Goal: Information Seeking & Learning: Learn about a topic

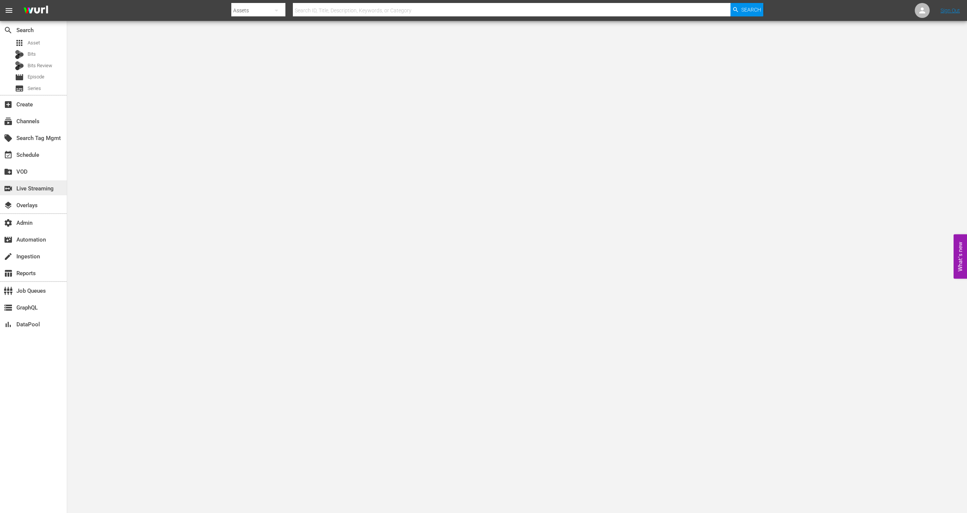
click at [34, 191] on div "switch_video Live Streaming" at bounding box center [21, 187] width 42 height 7
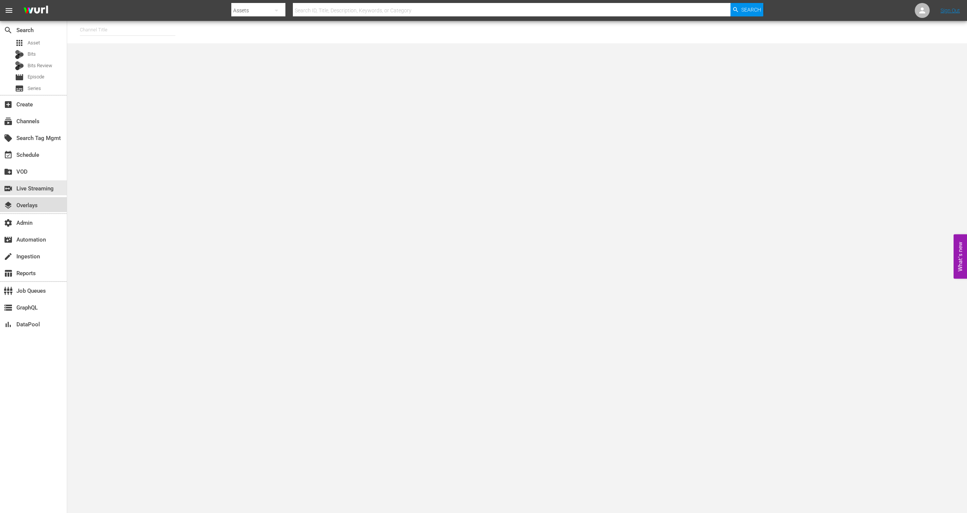
click at [33, 201] on div "layers Overlays" at bounding box center [21, 204] width 42 height 7
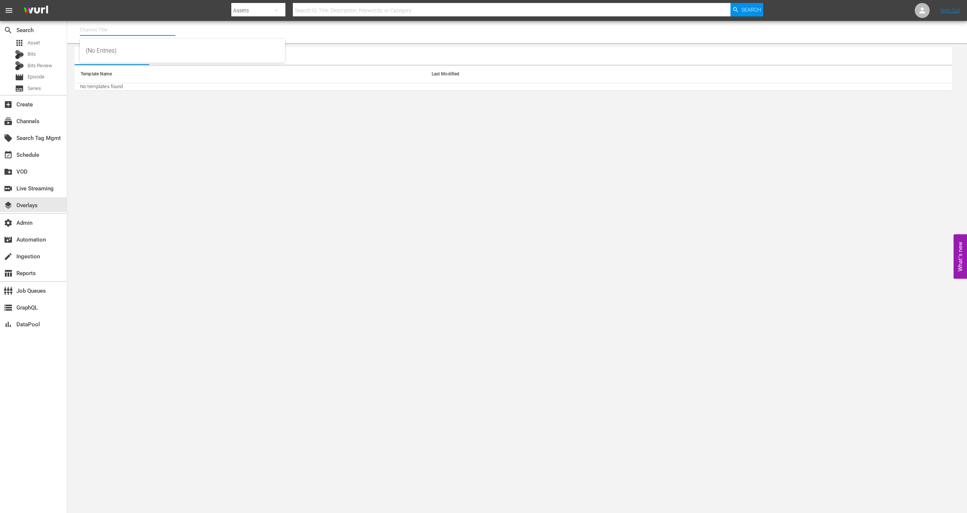
click at [123, 26] on input "text" at bounding box center [128, 30] width 96 height 18
click at [146, 54] on div "Screambox TV (1845 - cinedigm_entertainment_corp_screamboxtv_1)" at bounding box center [182, 51] width 193 height 18
type input "Screambox TV (1845 - cinedigm_entertainment_corp_screamboxtv_1)"
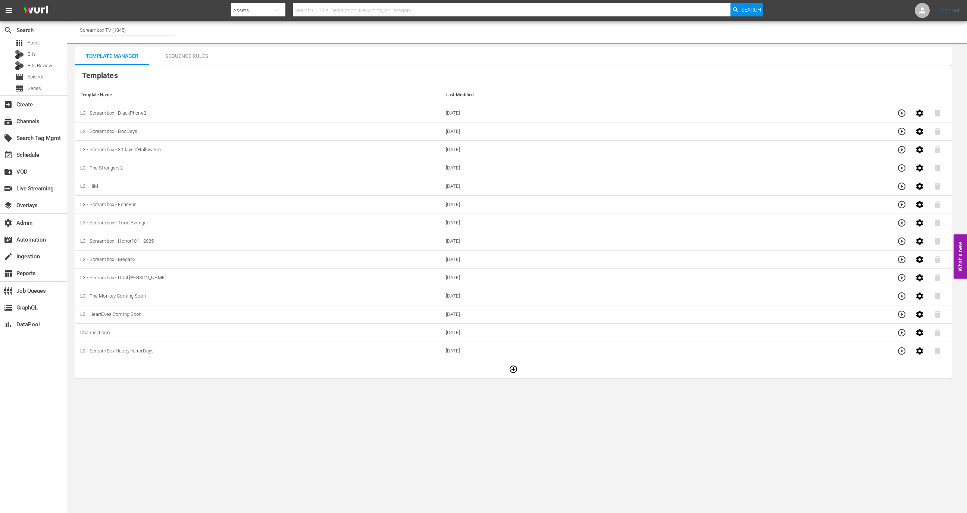
click at [184, 59] on div "Sequence Rules" at bounding box center [186, 56] width 75 height 18
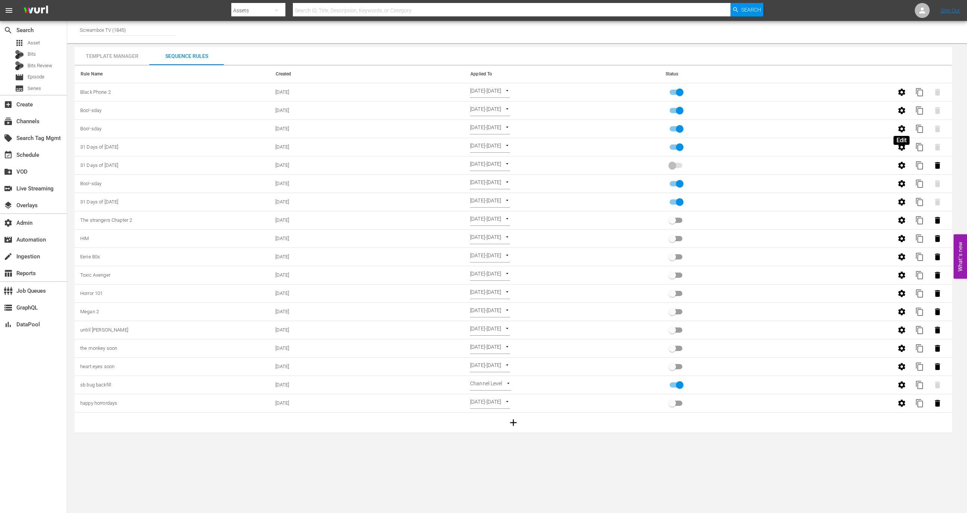
click at [899, 130] on icon "button" at bounding box center [901, 128] width 7 height 7
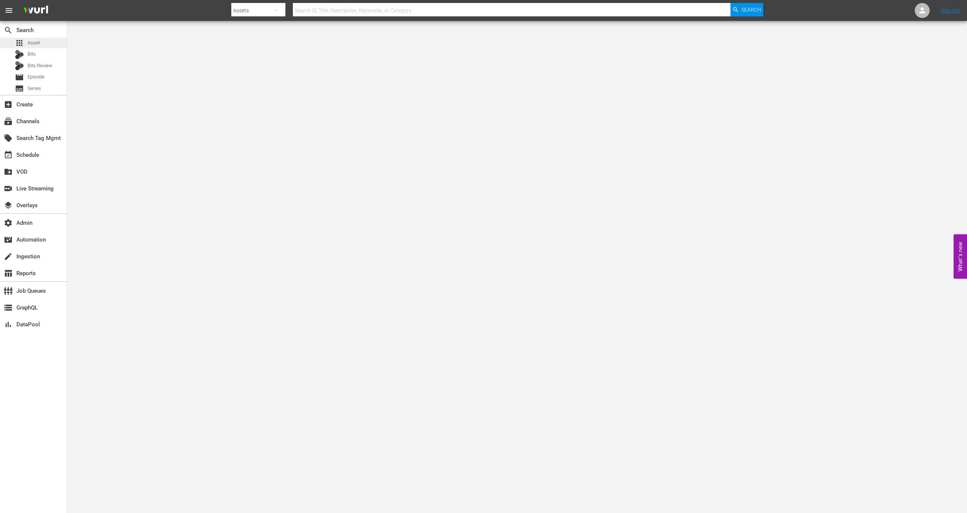
click at [47, 41] on div "apps Asset" at bounding box center [33, 43] width 67 height 10
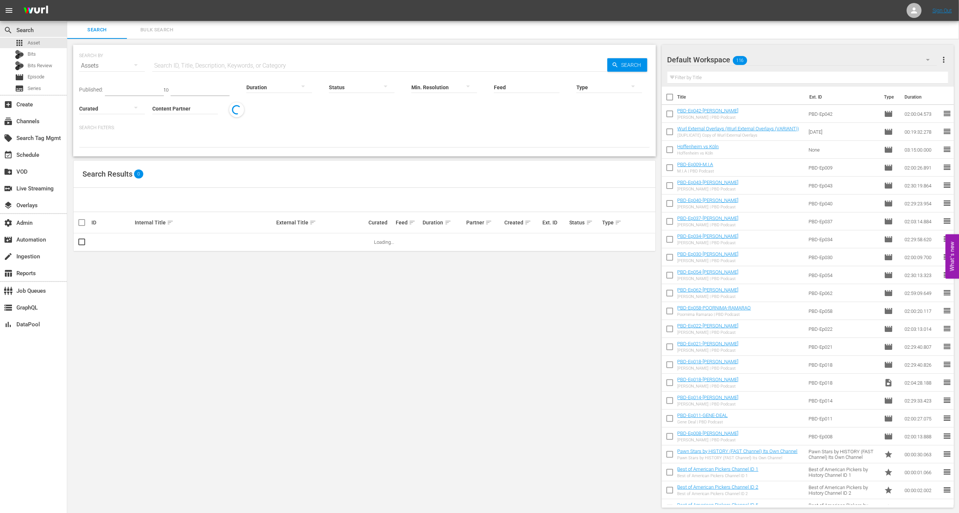
click at [186, 107] on input "Content Partner" at bounding box center [185, 109] width 66 height 27
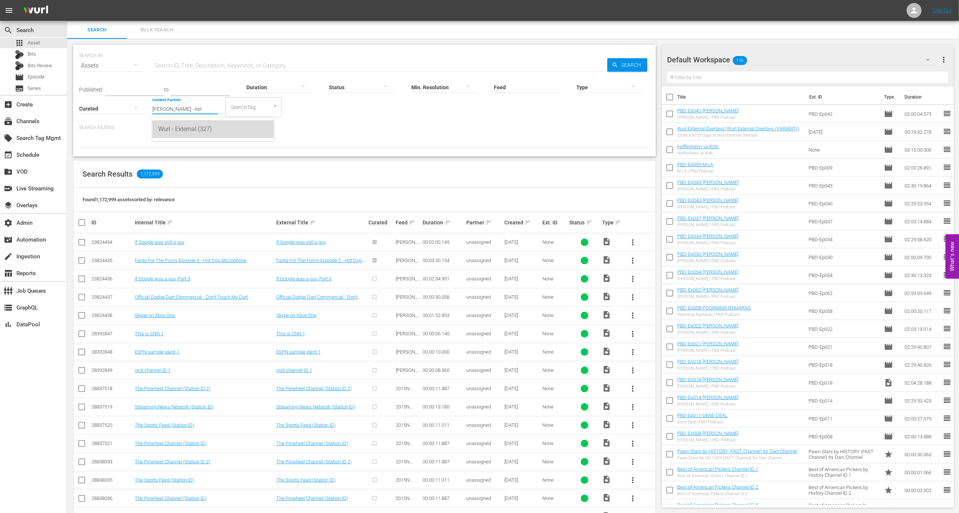
click at [195, 132] on div "Wurl - External (327)" at bounding box center [212, 129] width 109 height 18
type input "Wurl - External (327)"
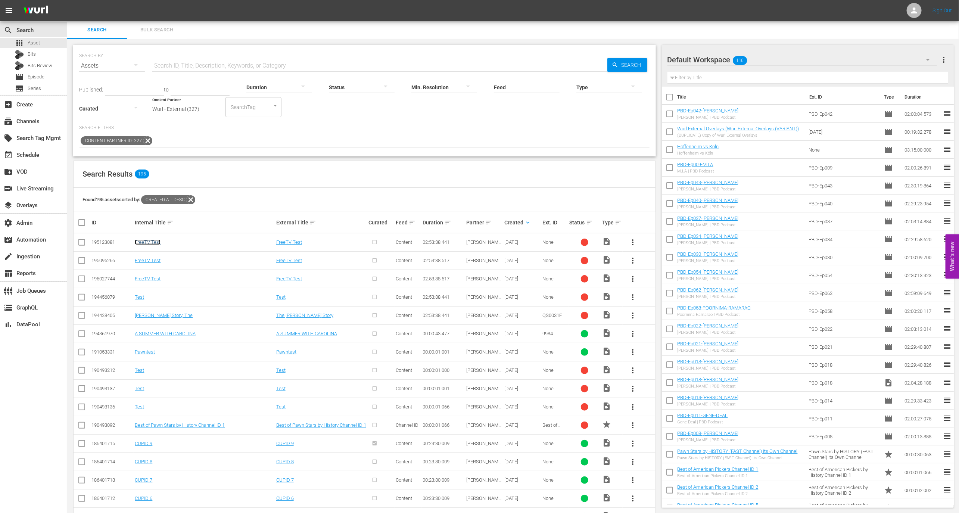
click at [149, 241] on link "FreeTV Test" at bounding box center [148, 242] width 26 height 6
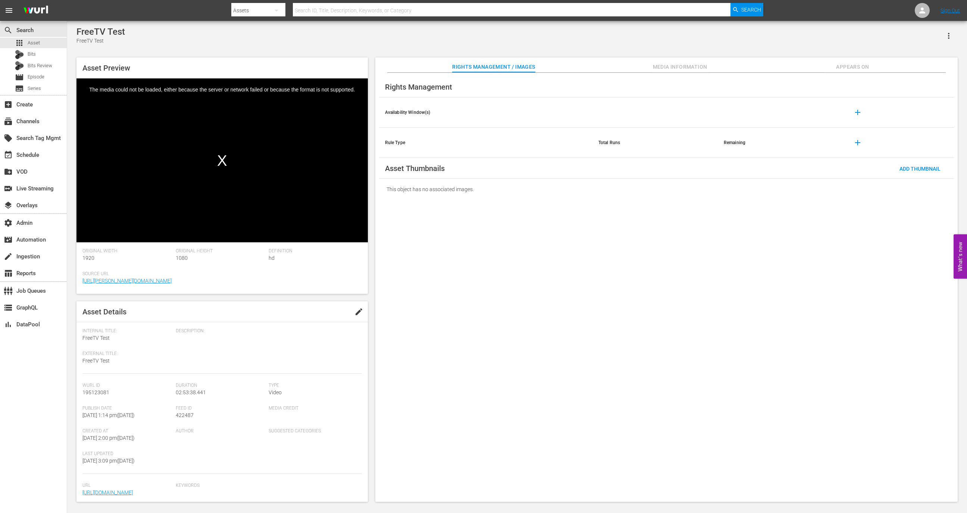
scroll to position [43, 0]
click at [669, 68] on span "Media Information" at bounding box center [680, 66] width 56 height 9
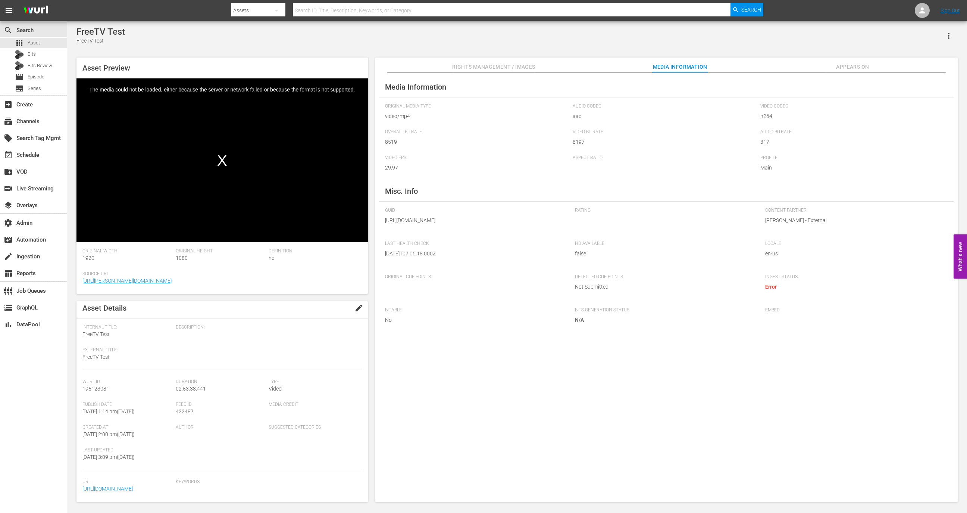
click at [100, 385] on span "195123081" at bounding box center [95, 388] width 27 height 6
copy span "195123081"
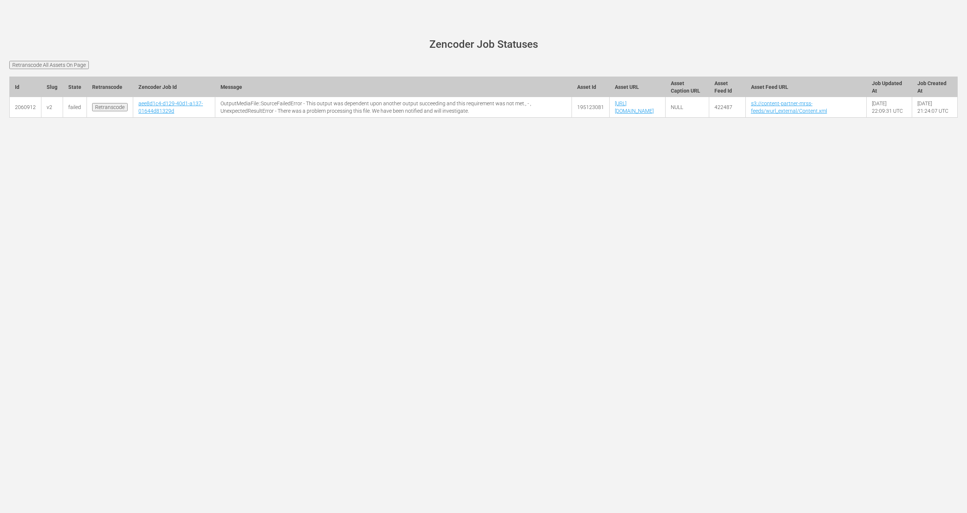
click at [156, 118] on td "aee8d1c4-d129-40d1-a137-01644d81329d" at bounding box center [174, 107] width 82 height 21
click at [159, 114] on link "aee8d1c4-d129-40d1-a137-01644d81329d" at bounding box center [170, 106] width 65 height 13
click at [151, 114] on link "aee8d1c4-d129-40d1-a137-01644d81329d" at bounding box center [170, 106] width 65 height 13
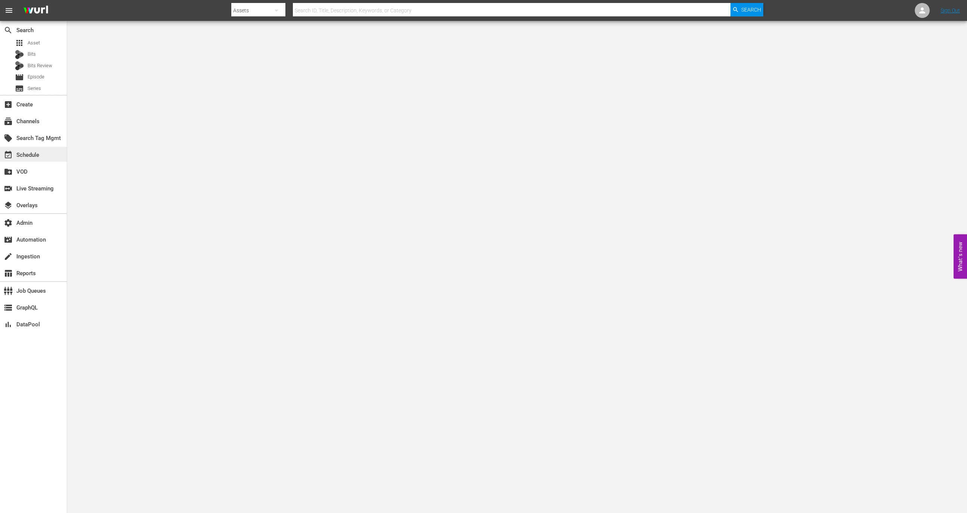
click at [40, 157] on div "event_available Schedule" at bounding box center [33, 154] width 67 height 15
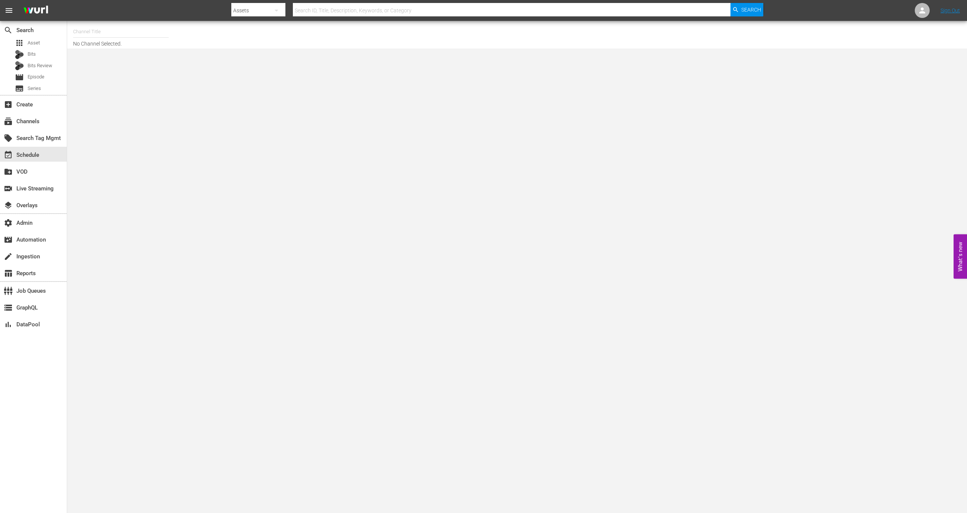
click at [116, 28] on input "text" at bounding box center [121, 32] width 96 height 18
click at [125, 54] on div "MSG SportsZone (1386 - amc_msgsportszone_1)" at bounding box center [175, 53] width 193 height 18
type input "MSG SportsZone (1386 - amc_msgsportszone_1)"
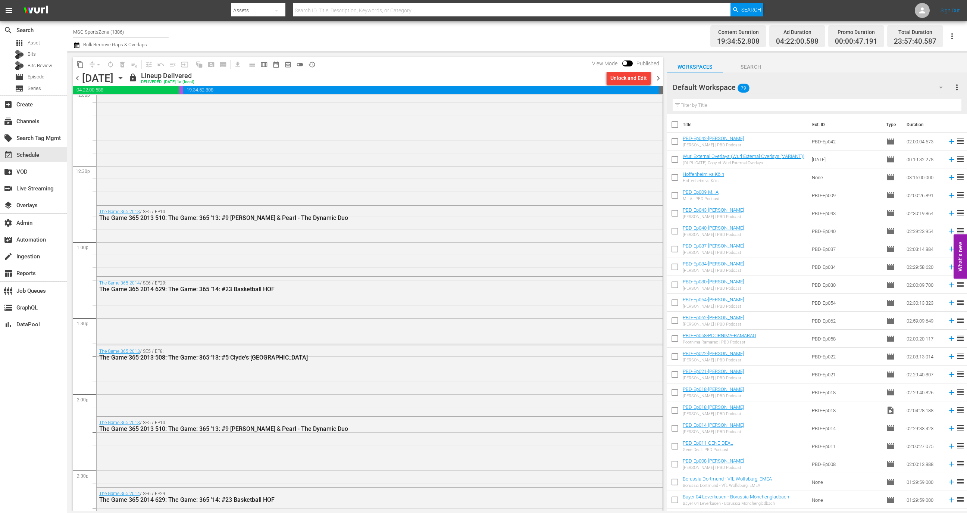
scroll to position [1836, 0]
click at [145, 384] on div "The Game 365 2013 / SE5 / EP8: The Game 365 2013 508: The Game: 365 '13: #5 Cly…" at bounding box center [380, 375] width 566 height 69
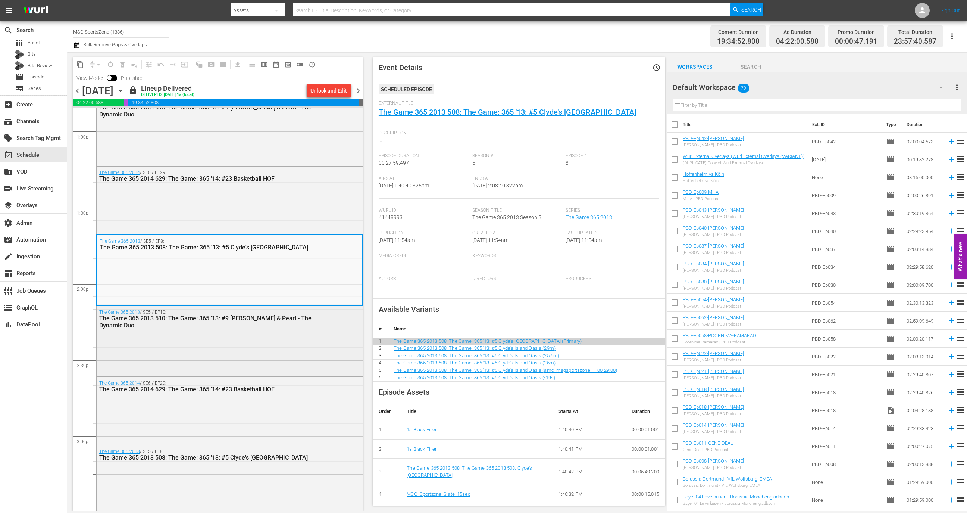
scroll to position [1958, 0]
click at [152, 421] on div "The Game 365 2014 / SE6 / EP29: The Game 365 2014 629: The Game: 365 '14: #23 B…" at bounding box center [230, 408] width 266 height 66
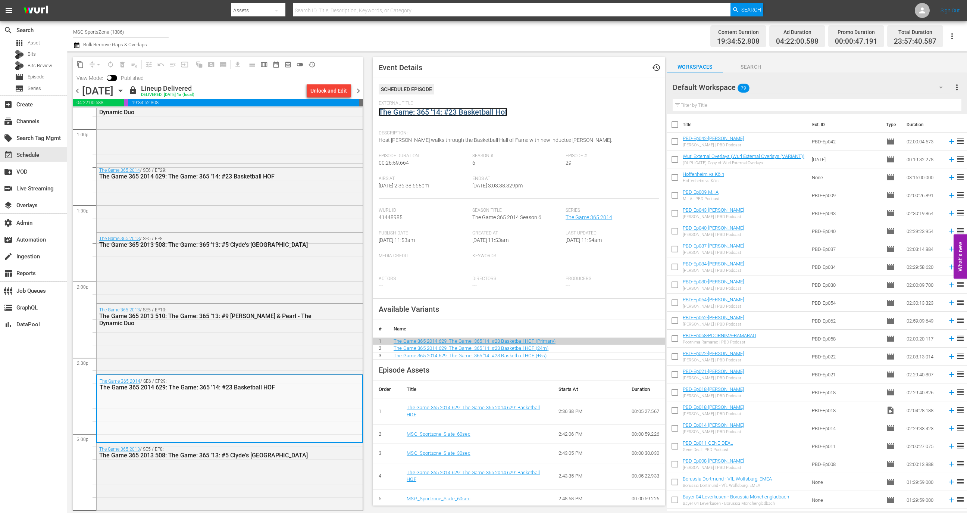
click at [435, 111] on link "The Game: 365 '14: #23 Basketball Hof" at bounding box center [443, 111] width 129 height 9
